Goal: Task Accomplishment & Management: Manage account settings

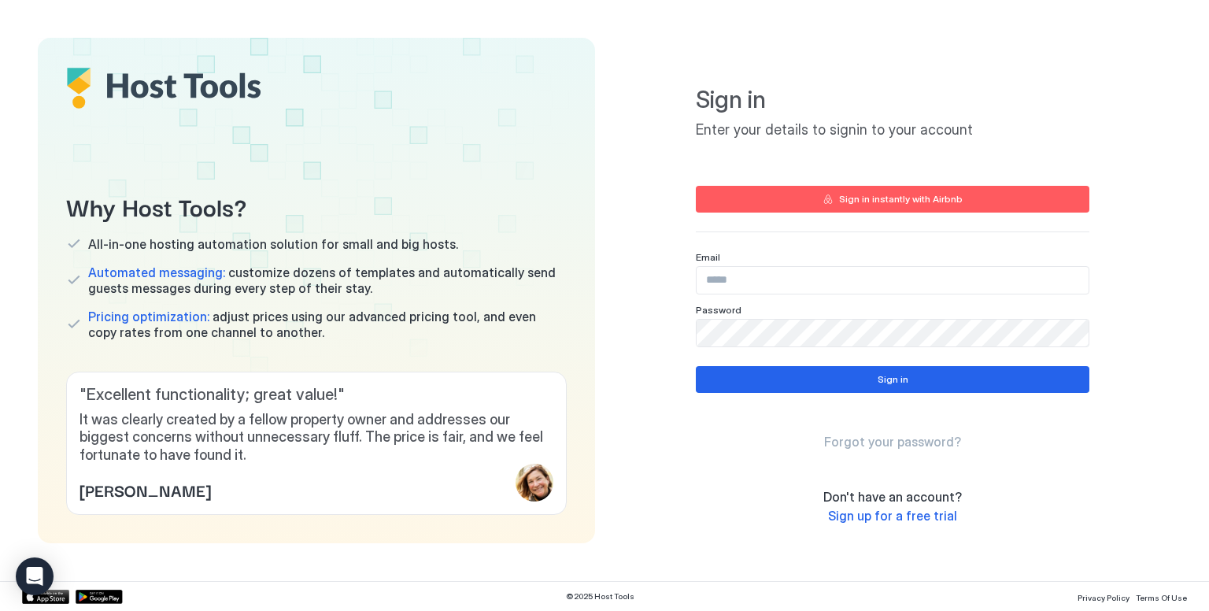
click at [778, 265] on div "Email" at bounding box center [893, 272] width 394 height 43
click at [768, 290] on input "Input Field" at bounding box center [893, 280] width 392 height 27
click at [830, 397] on div "Sign in Forgot your password?" at bounding box center [893, 408] width 394 height 84
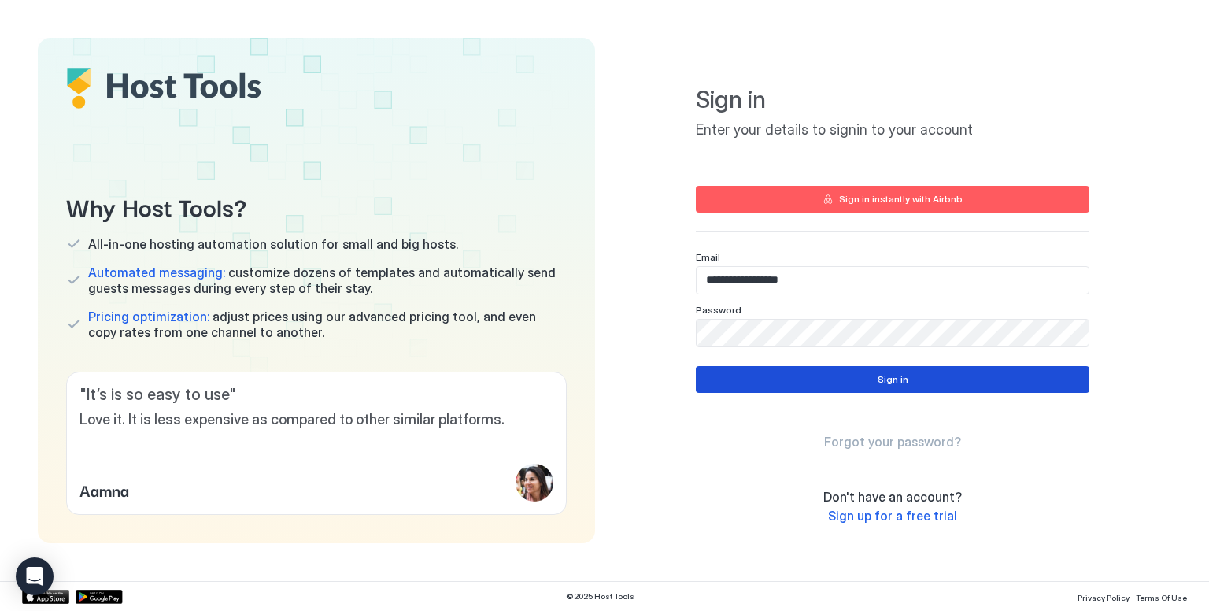
click at [831, 384] on button "Sign in" at bounding box center [893, 379] width 394 height 27
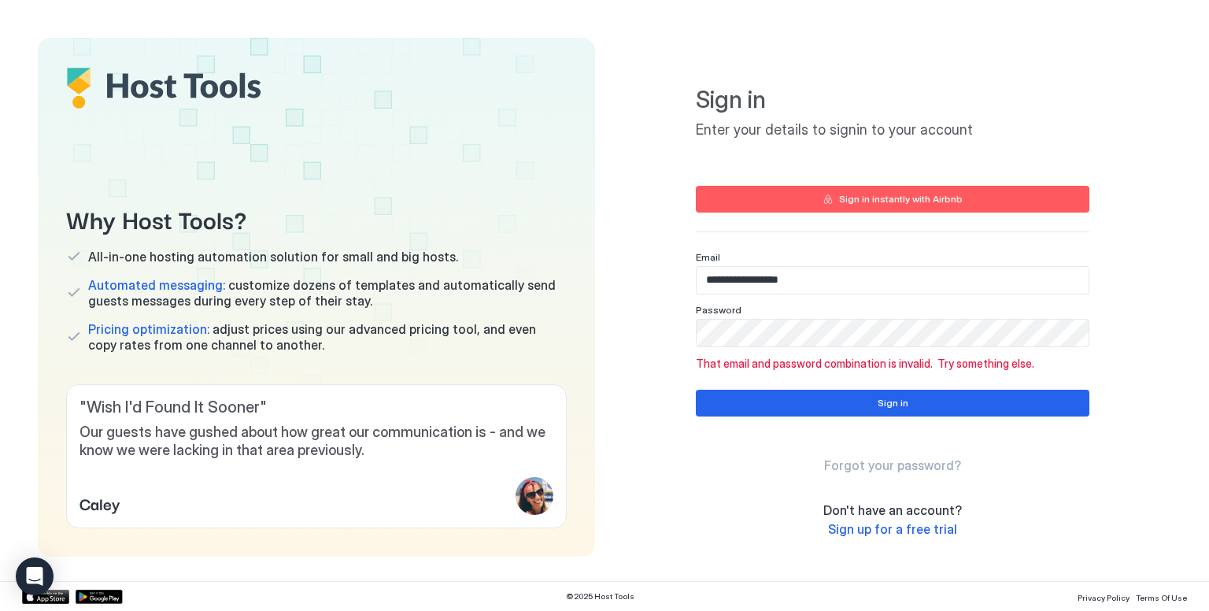
drag, startPoint x: 1044, startPoint y: 541, endPoint x: 746, endPoint y: 287, distance: 391.4
click at [746, 287] on input "**********" at bounding box center [893, 280] width 392 height 27
type input "**********"
click at [853, 416] on div "Sign in Forgot your password?" at bounding box center [893, 432] width 394 height 84
click at [856, 403] on button "Sign in" at bounding box center [893, 403] width 394 height 27
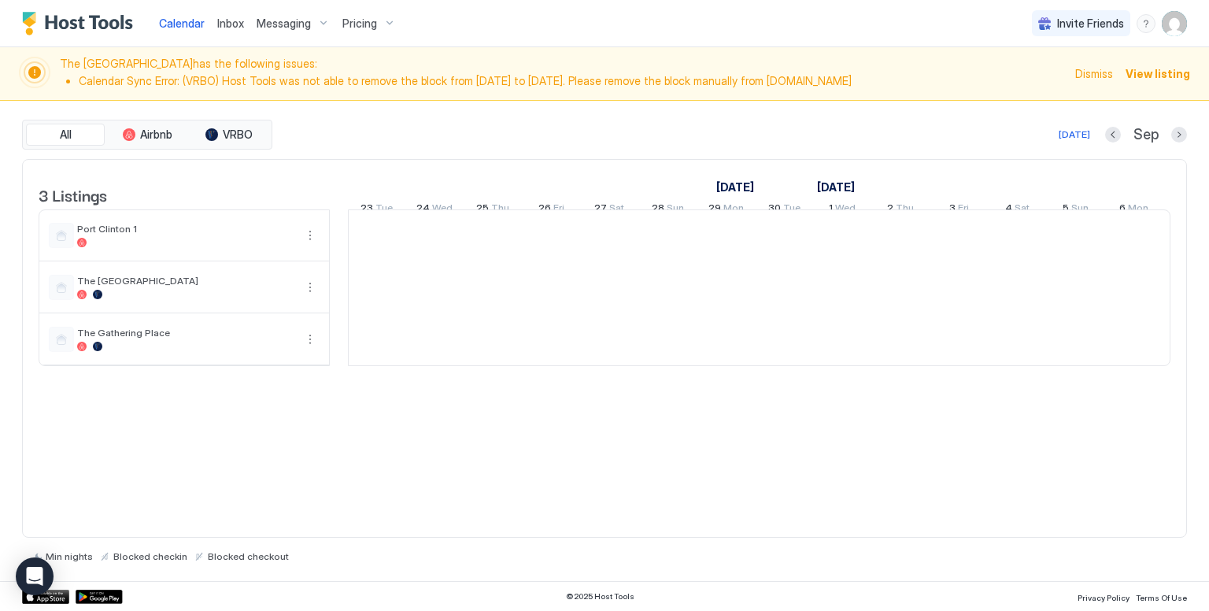
scroll to position [0, 874]
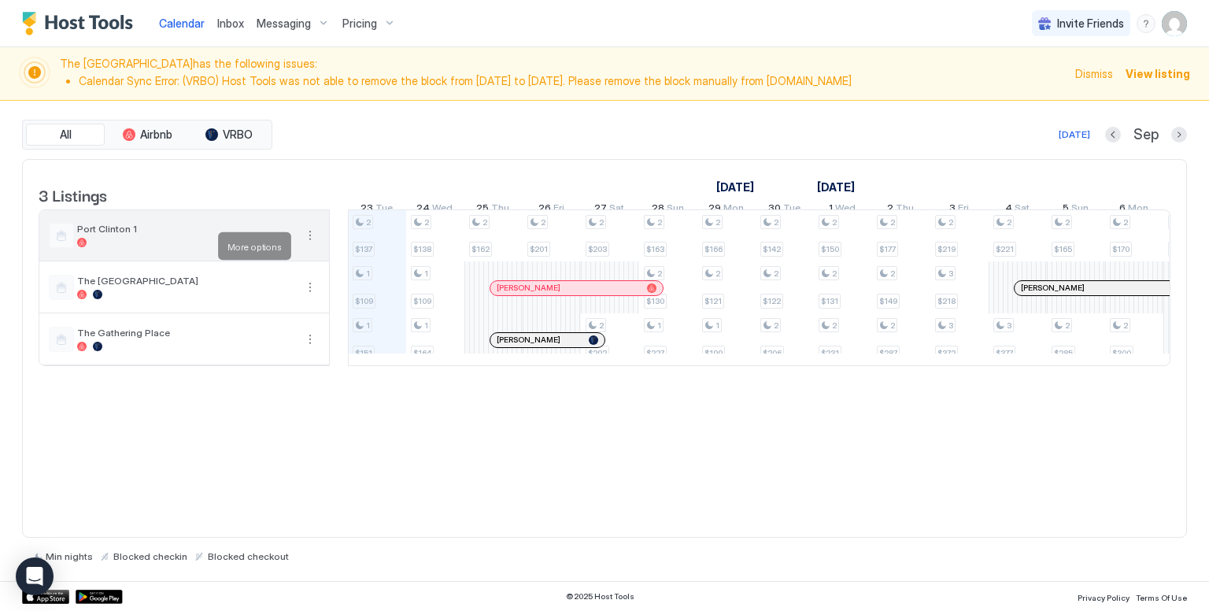
click at [307, 245] on button "More options" at bounding box center [310, 235] width 19 height 19
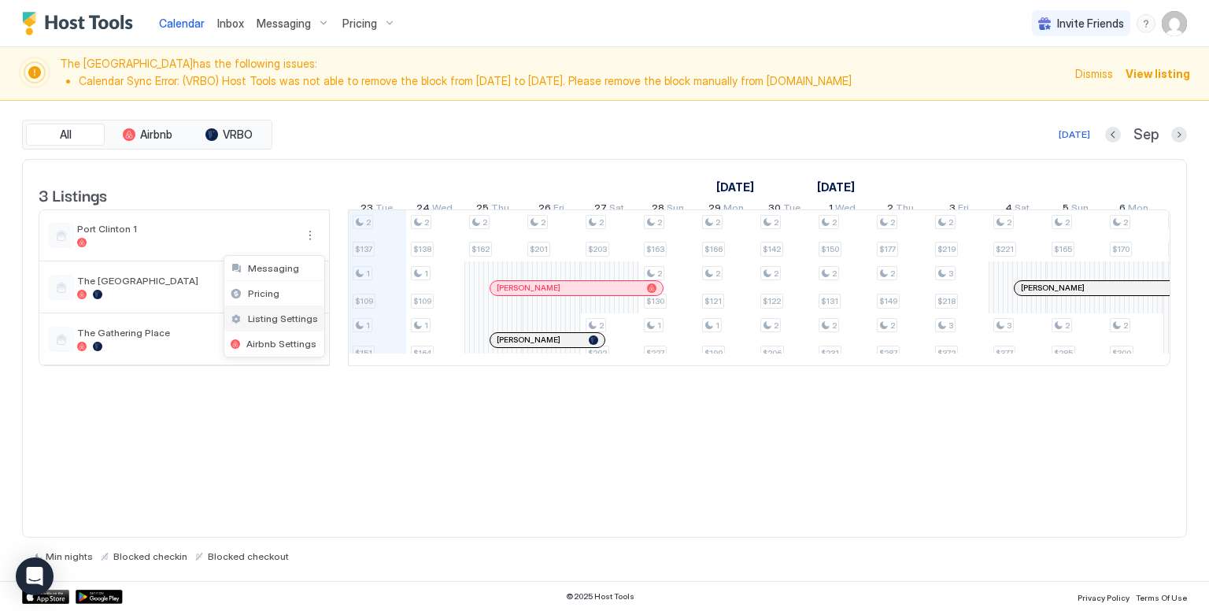
click at [286, 324] on div "Listing Settings" at bounding box center [274, 318] width 100 height 25
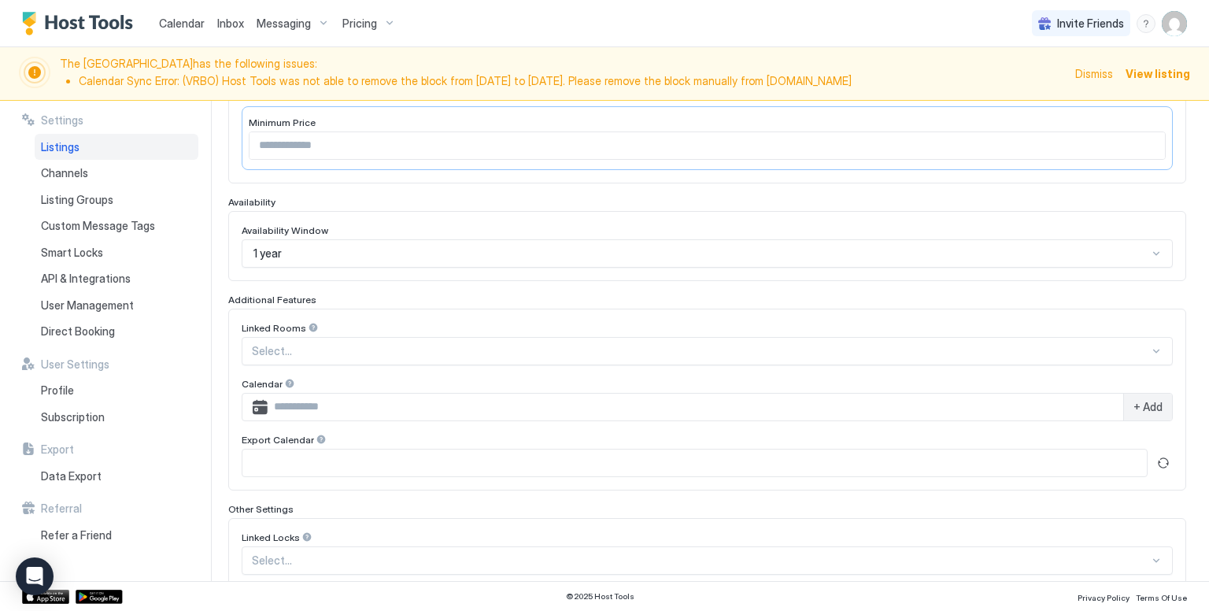
scroll to position [336, 0]
click at [368, 449] on input "Input Field" at bounding box center [694, 459] width 904 height 27
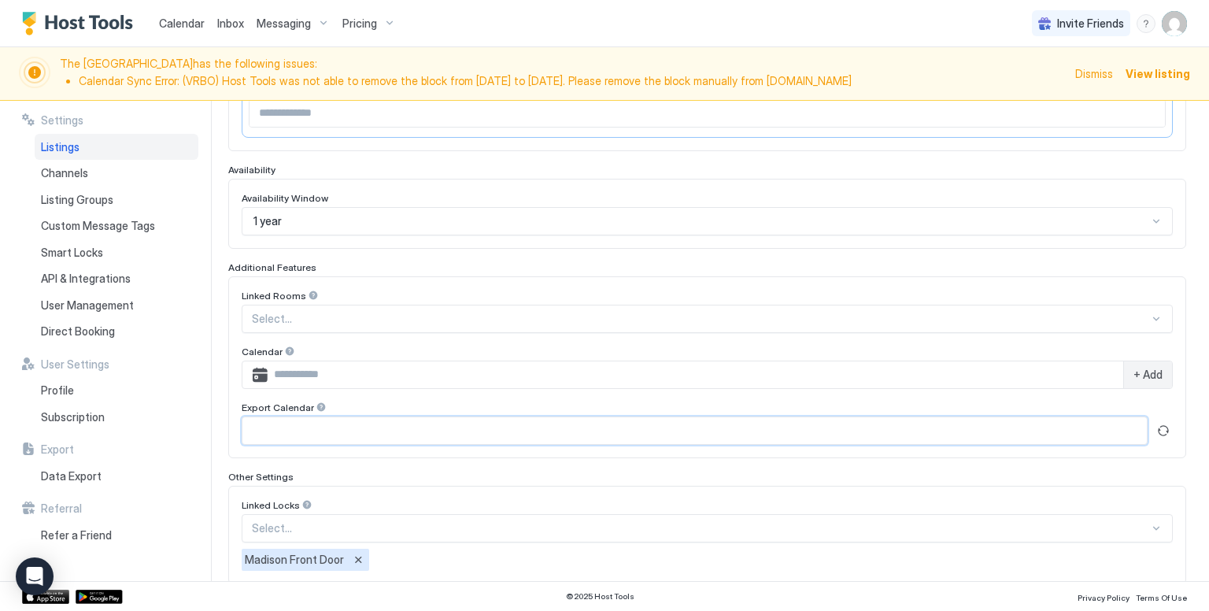
scroll to position [364, 0]
click at [1157, 426] on button "Refresh" at bounding box center [1163, 432] width 19 height 19
click at [1157, 423] on button "Copy" at bounding box center [1165, 428] width 16 height 16
click at [1133, 372] on span "+ Add" at bounding box center [1147, 376] width 29 height 14
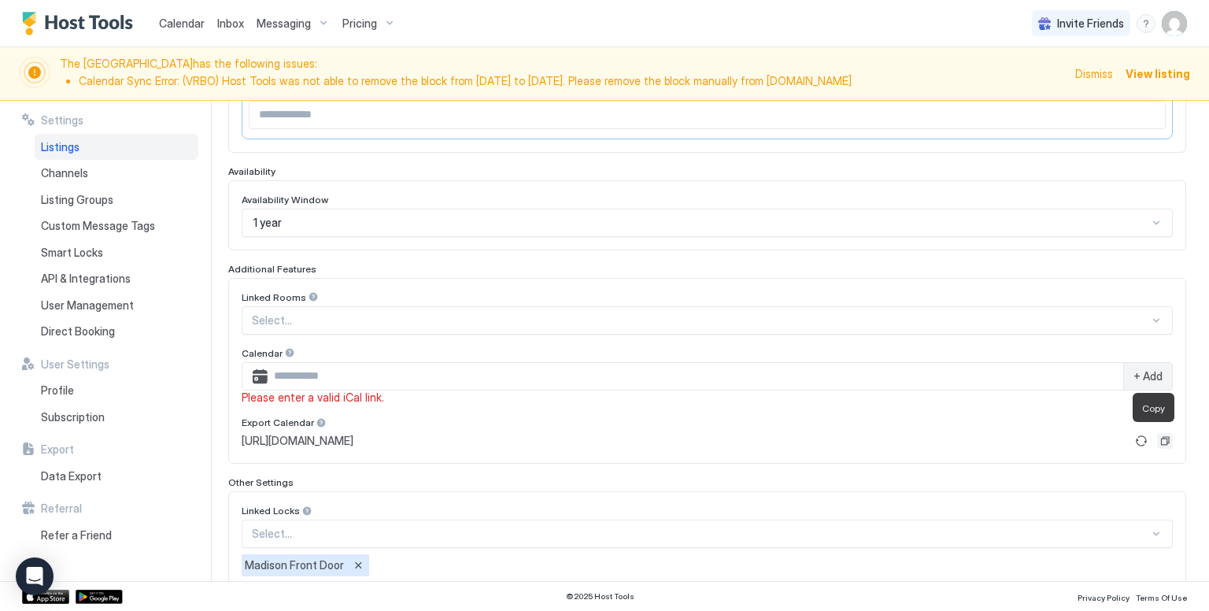
click at [1157, 434] on button "Copy" at bounding box center [1165, 441] width 16 height 16
